Goal: Task Accomplishment & Management: Use online tool/utility

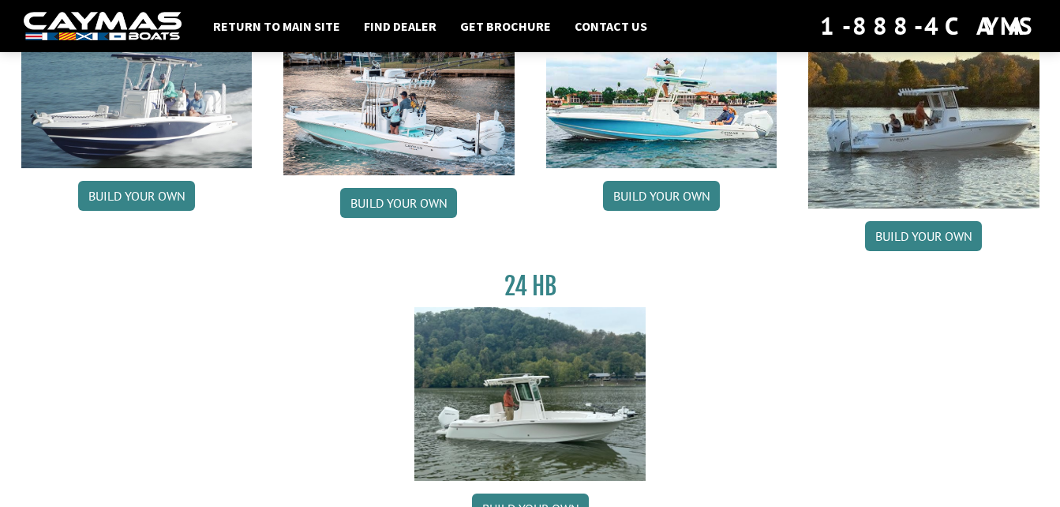
scroll to position [221, 0]
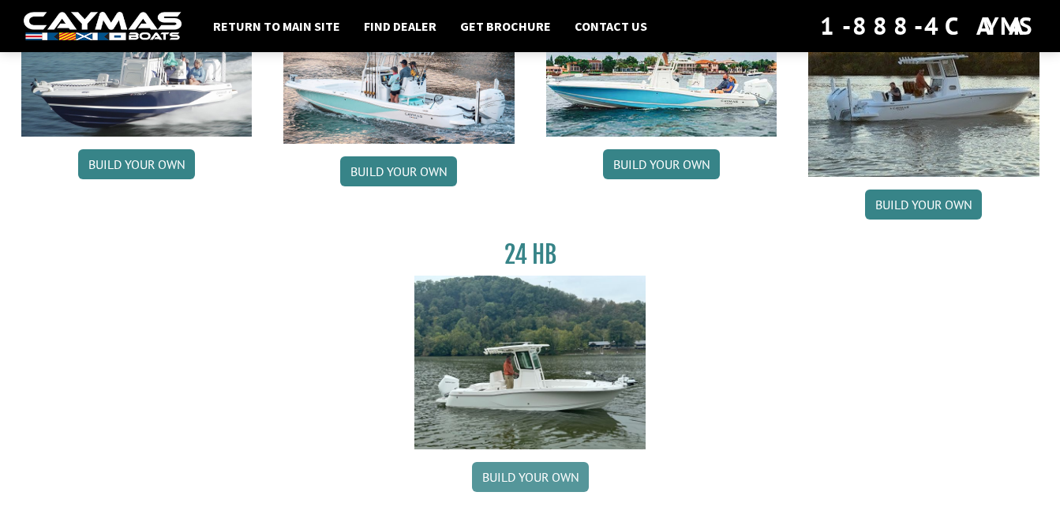
click at [529, 476] on link "Build your own" at bounding box center [530, 477] width 117 height 30
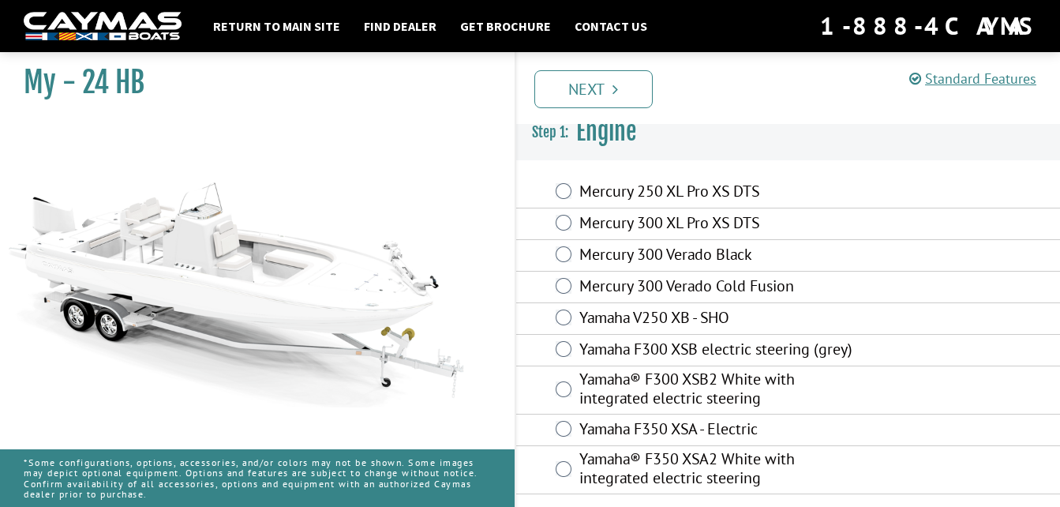
scroll to position [13, 0]
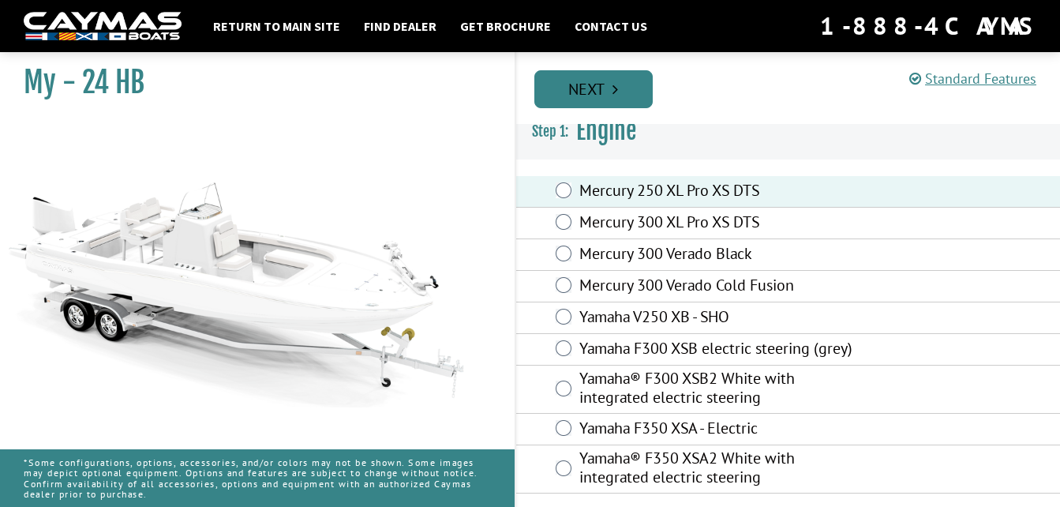
click at [604, 91] on link "Next" at bounding box center [593, 89] width 118 height 38
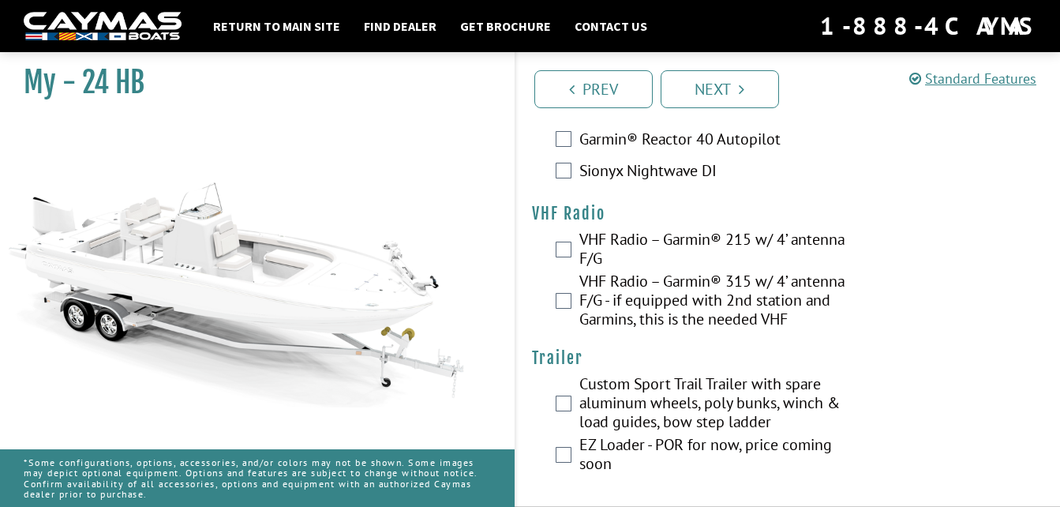
scroll to position [4363, 0]
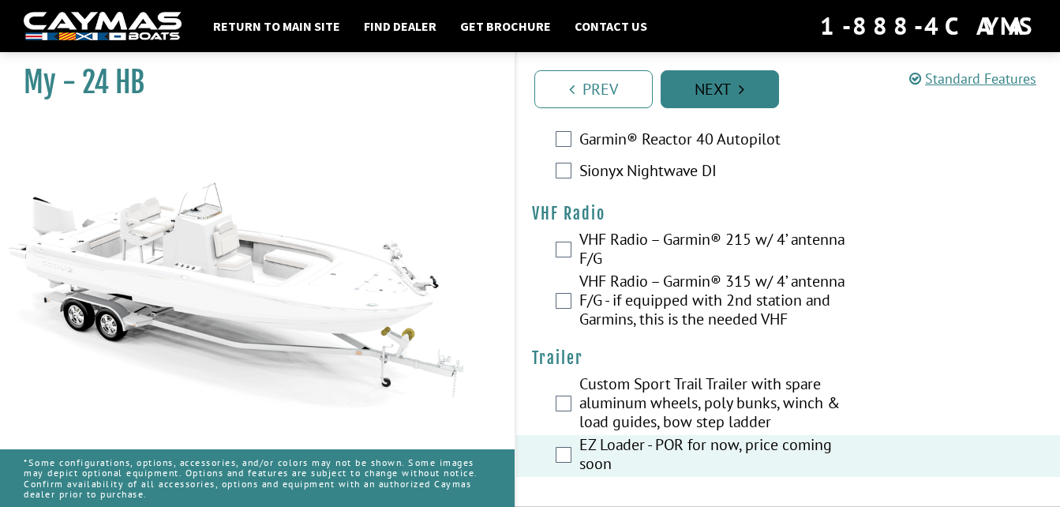
click at [711, 86] on link "Next" at bounding box center [720, 89] width 118 height 38
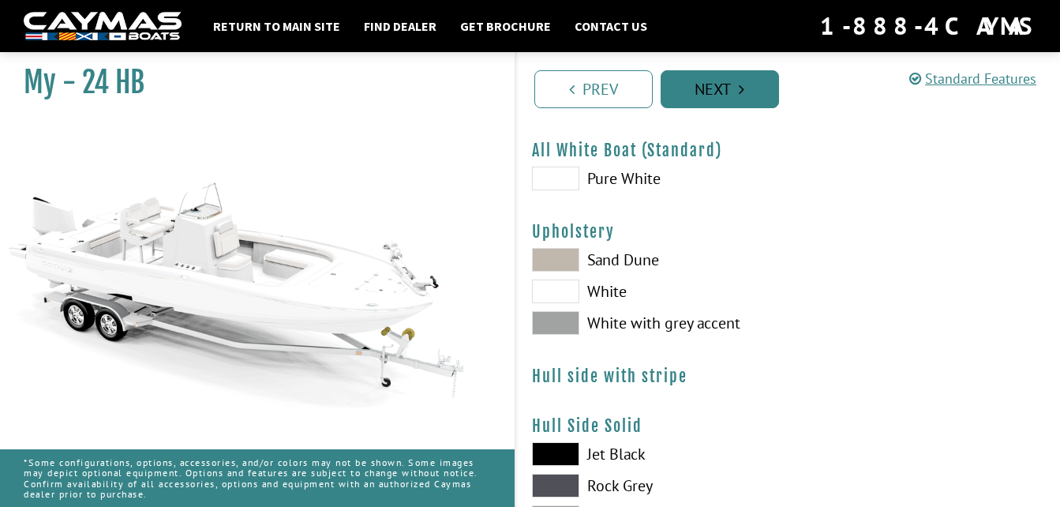
scroll to position [0, 0]
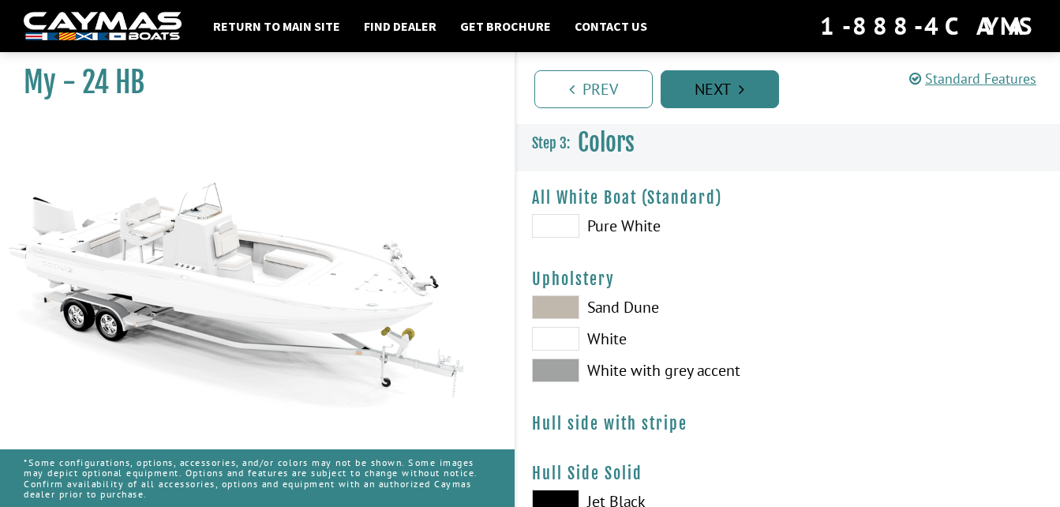
click at [711, 86] on link "Next" at bounding box center [720, 89] width 118 height 38
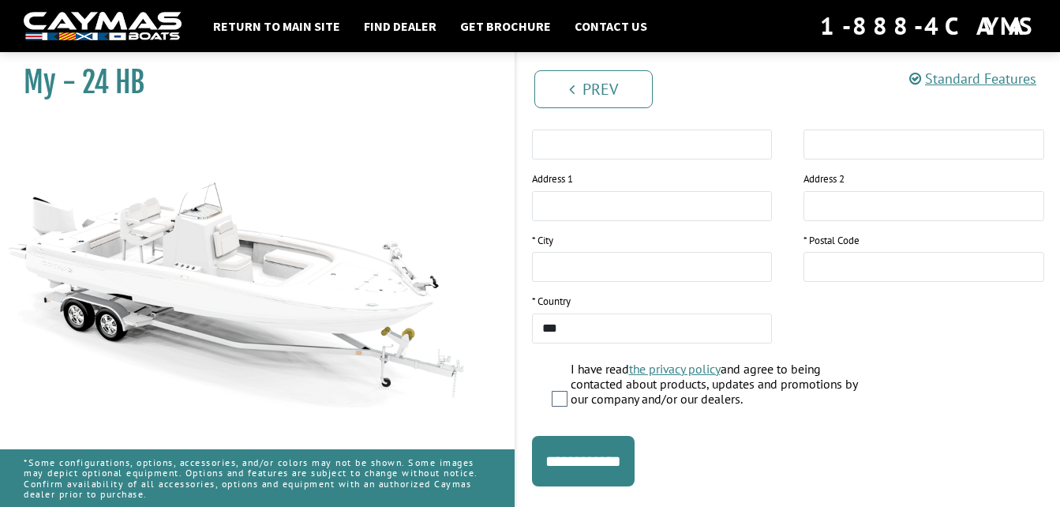
scroll to position [370, 0]
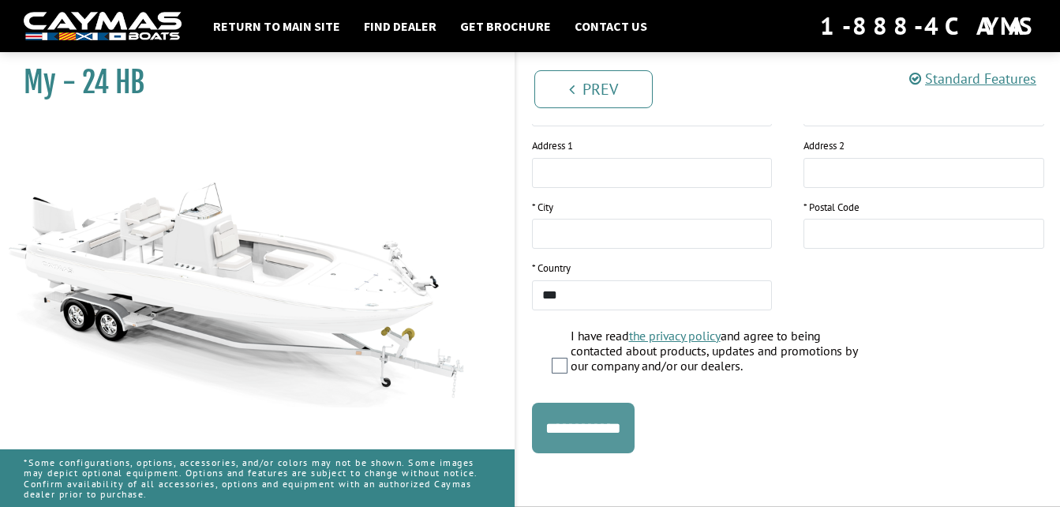
click at [596, 429] on input "**********" at bounding box center [583, 428] width 103 height 51
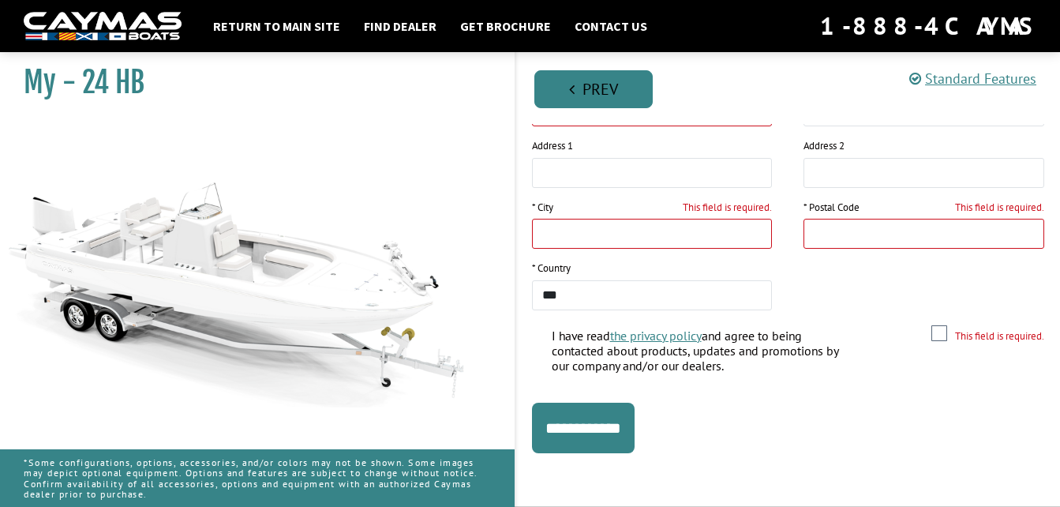
click at [617, 88] on link "Prev" at bounding box center [593, 89] width 118 height 38
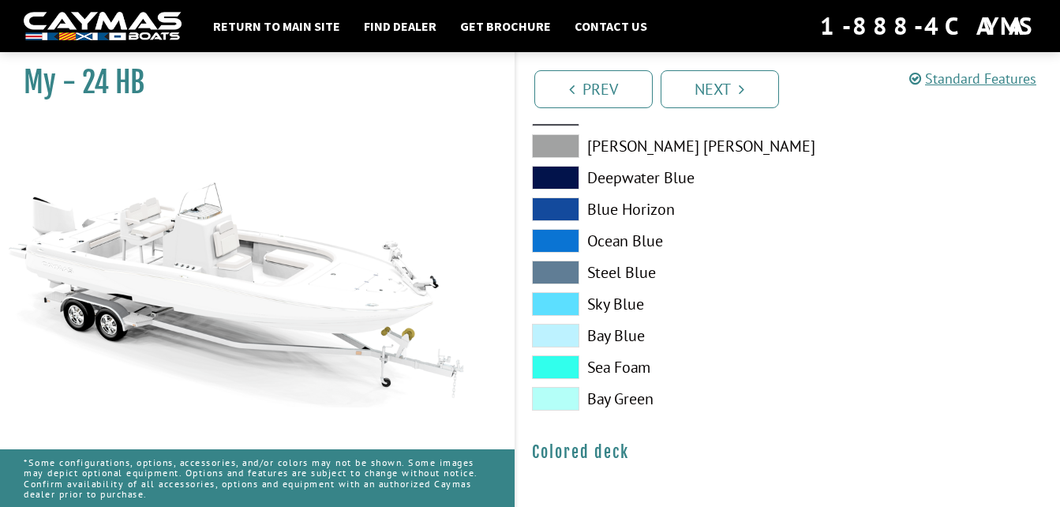
scroll to position [0, 0]
